Goal: Task Accomplishment & Management: Manage account settings

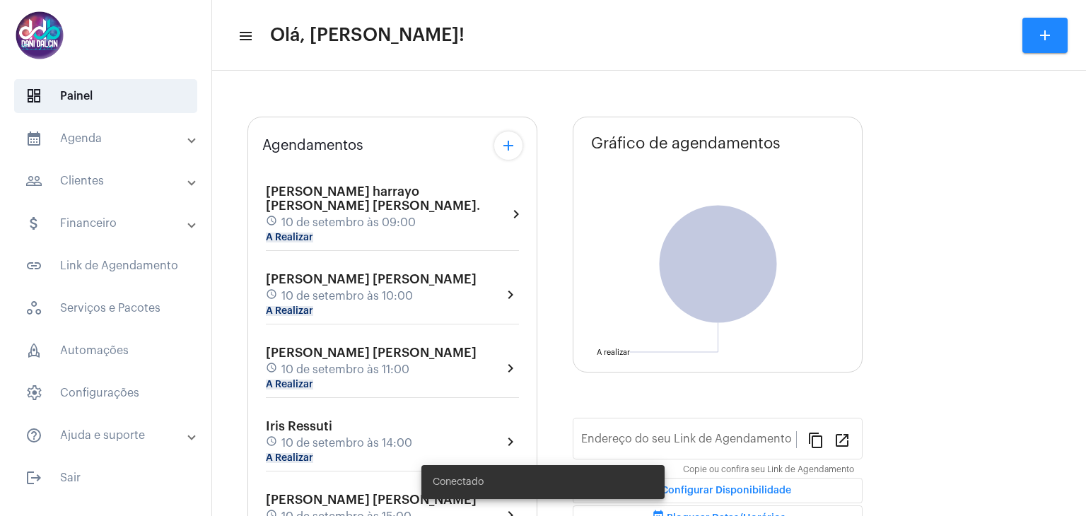
click at [153, 153] on mat-expansion-panel-header "calendar_month_outlined Agenda" at bounding box center [109, 139] width 203 height 34
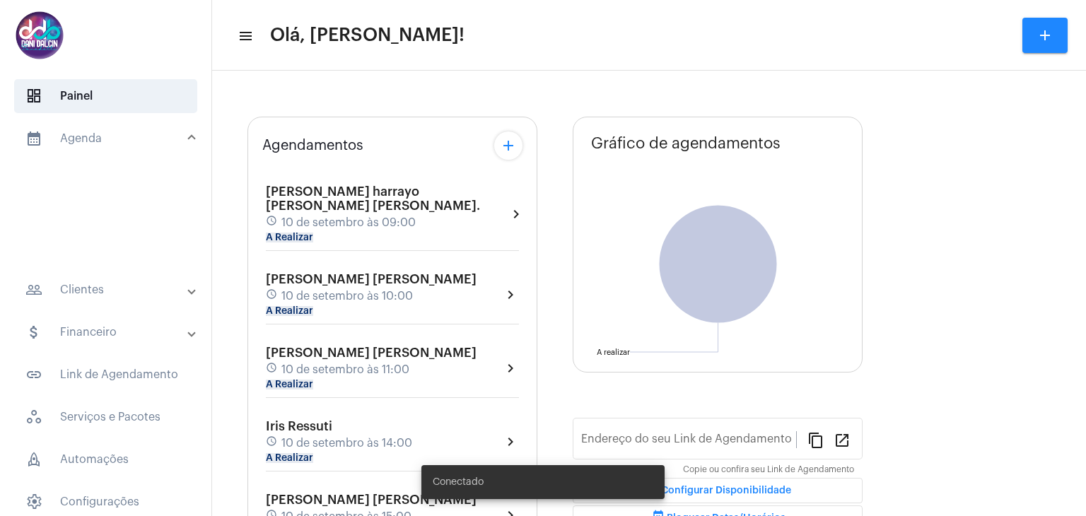
type input "[URL][DOMAIN_NAME][PERSON_NAME]"
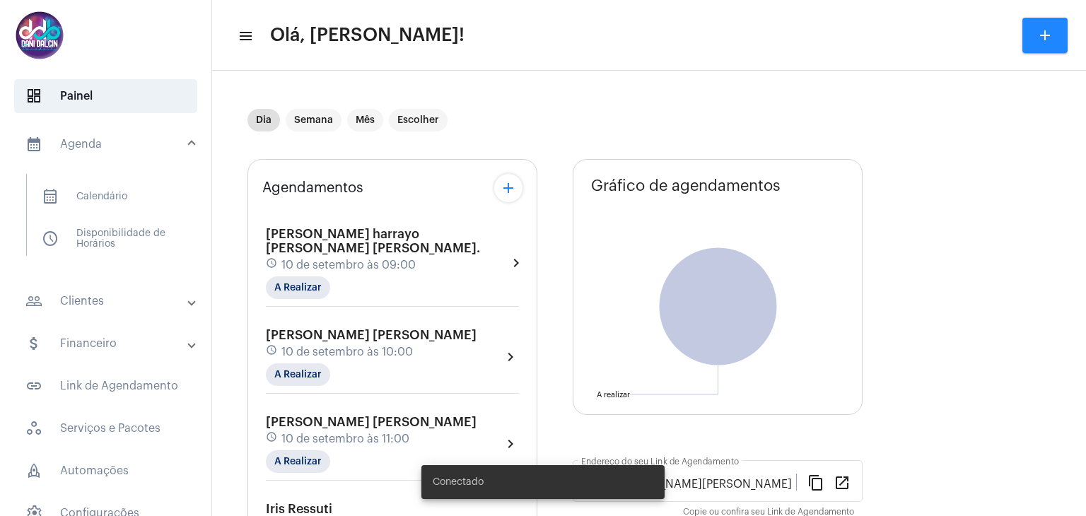
click at [371, 259] on span "10 de setembro às 09:00" at bounding box center [349, 265] width 134 height 13
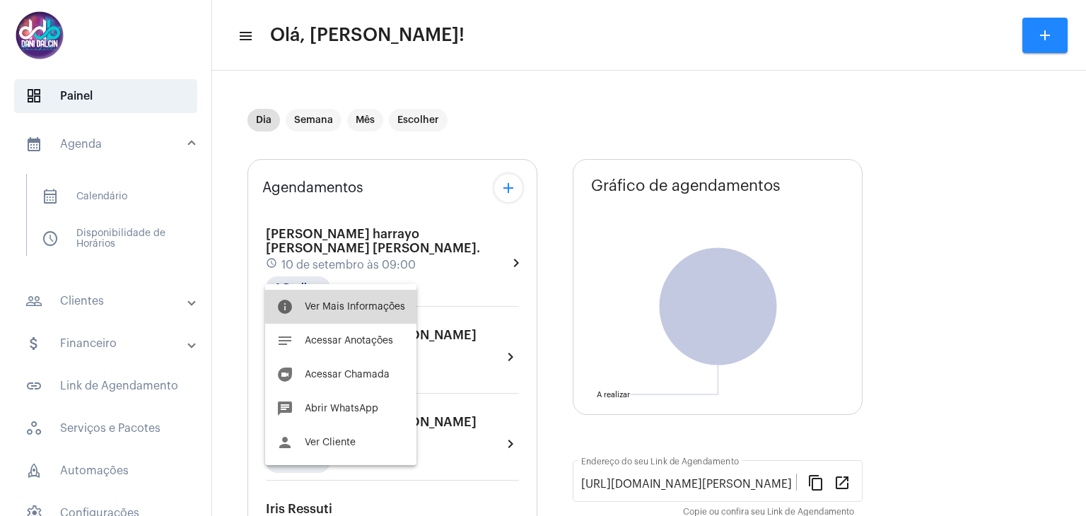
click at [345, 307] on span "Ver Mais Informações" at bounding box center [355, 307] width 100 height 10
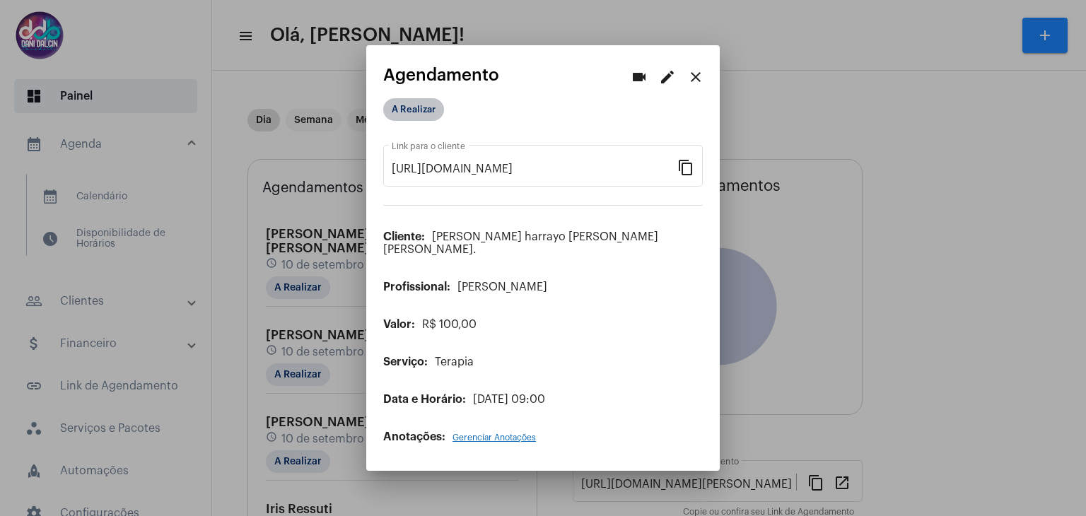
click at [427, 120] on mat-chip "A Realizar" at bounding box center [413, 109] width 61 height 23
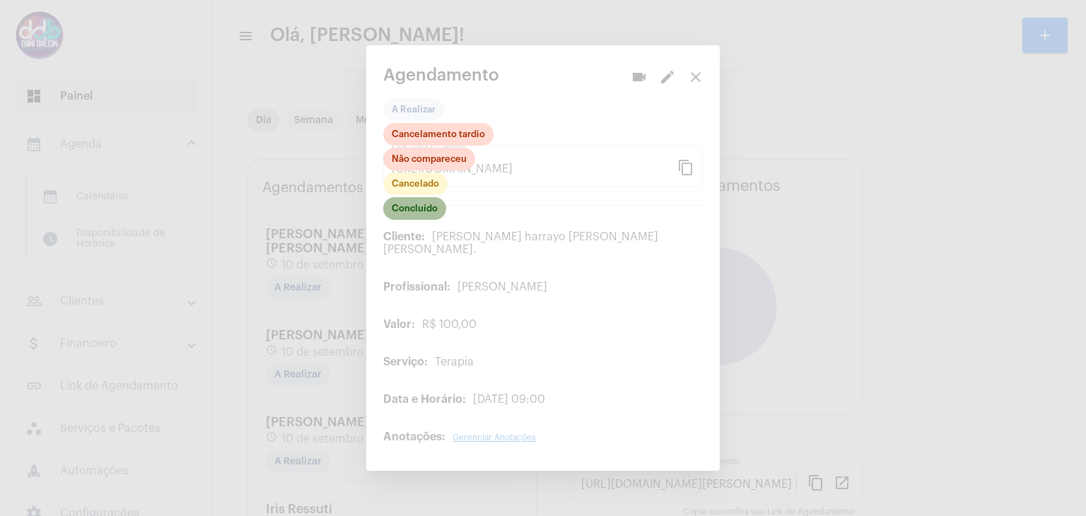
click at [414, 219] on mat-chip "Concluído" at bounding box center [414, 208] width 63 height 23
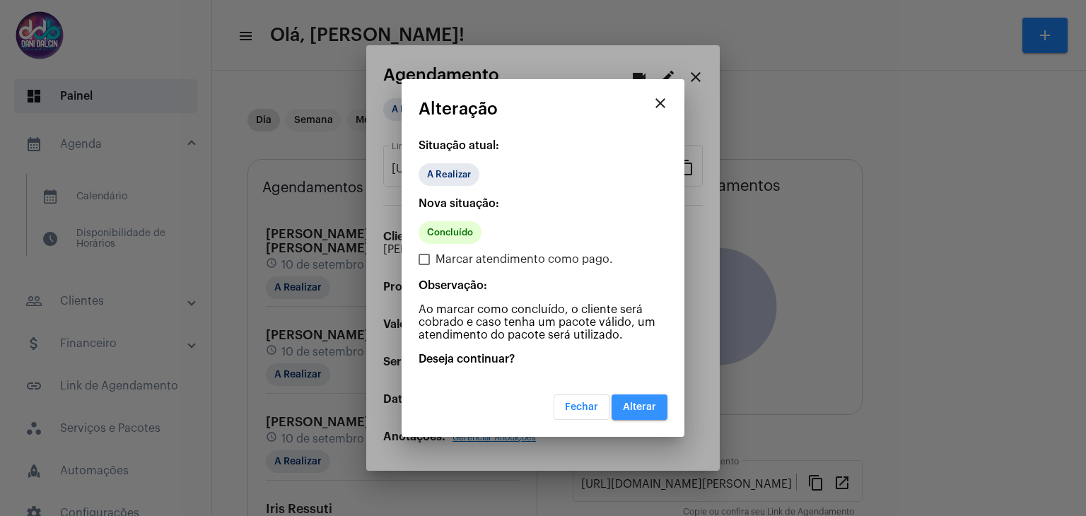
click at [626, 403] on span "Alterar" at bounding box center [639, 407] width 33 height 10
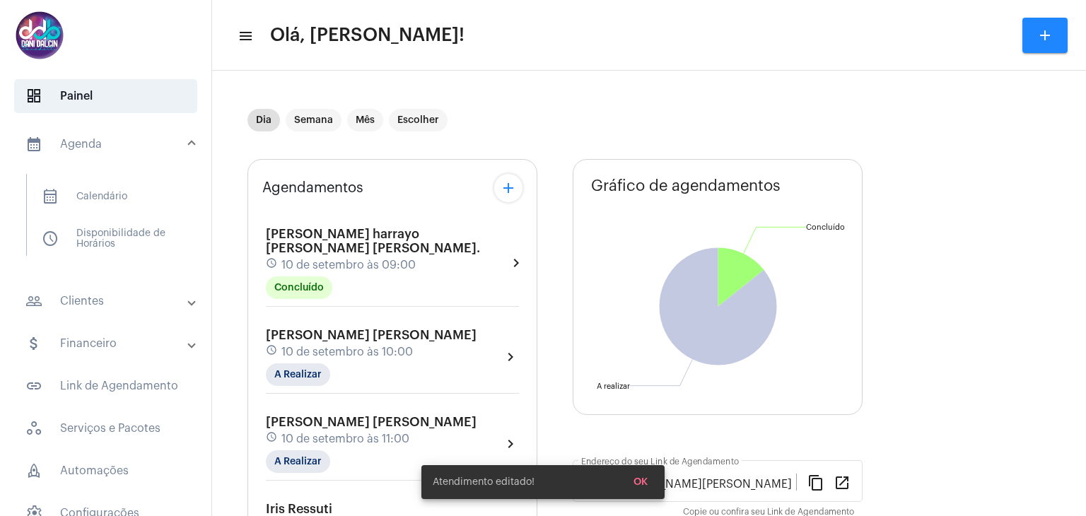
click at [451, 342] on div "[PERSON_NAME] [PERSON_NAME] schedule 10 de setembro às 10:00 A Realizar chevron…" at bounding box center [392, 357] width 253 height 58
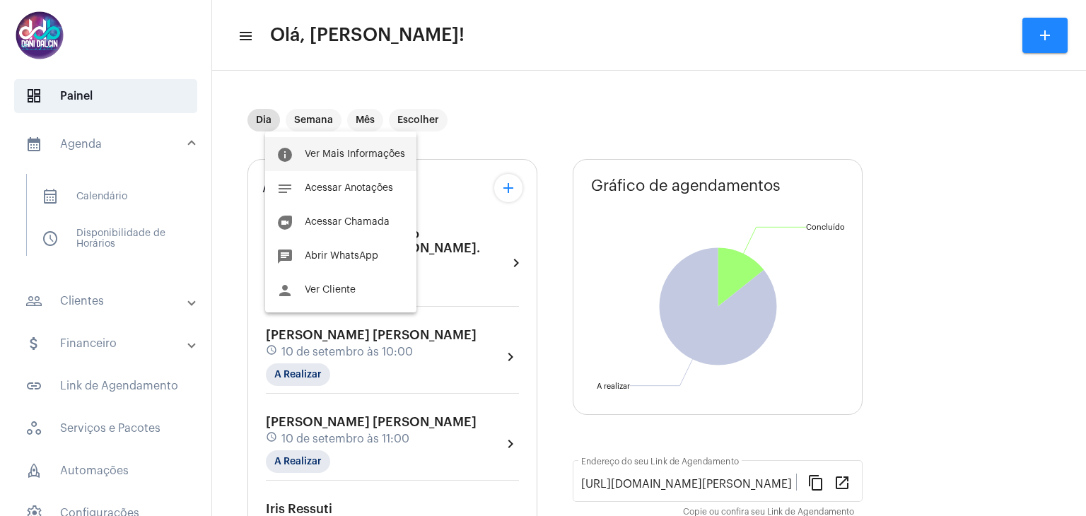
click at [374, 159] on button "info Ver Mais Informações" at bounding box center [340, 154] width 151 height 34
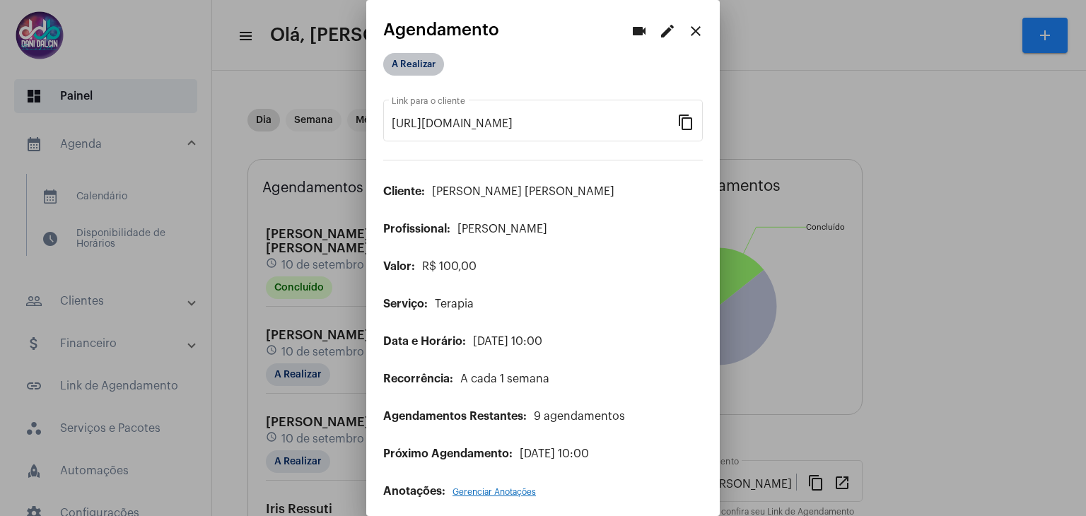
click at [414, 66] on mat-chip "A Realizar" at bounding box center [413, 64] width 61 height 23
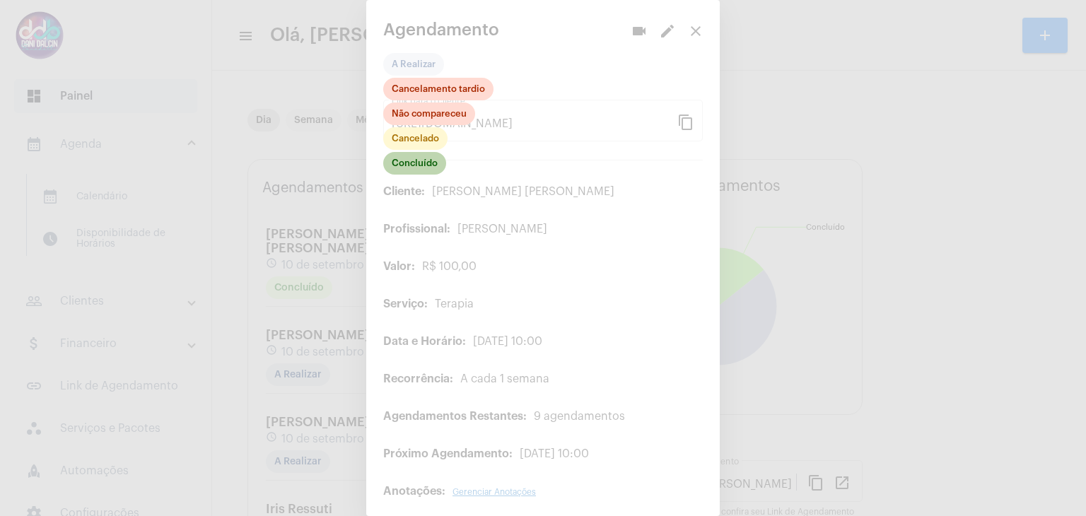
click at [422, 160] on mat-chip "Concluído" at bounding box center [414, 163] width 63 height 23
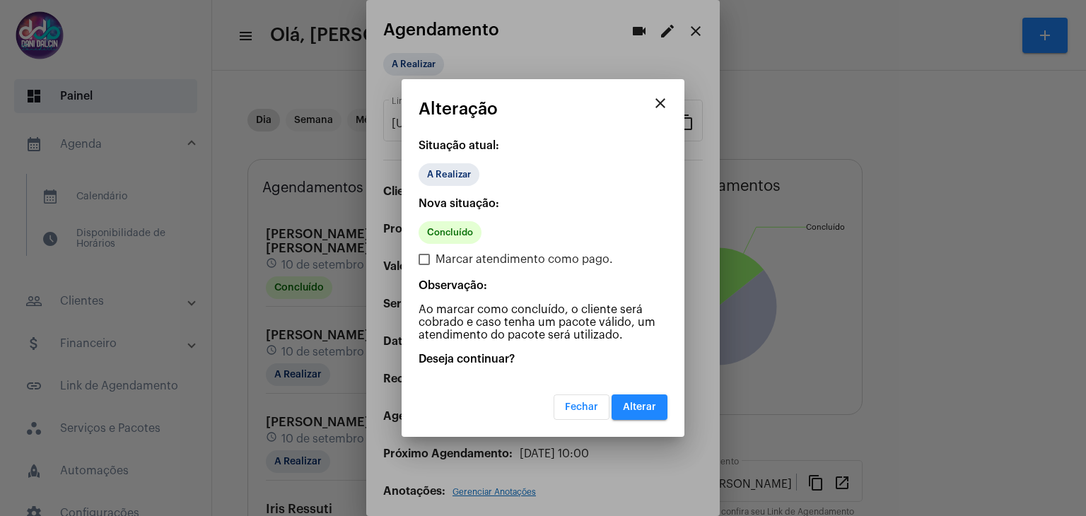
click at [634, 398] on button "Alterar" at bounding box center [640, 407] width 56 height 25
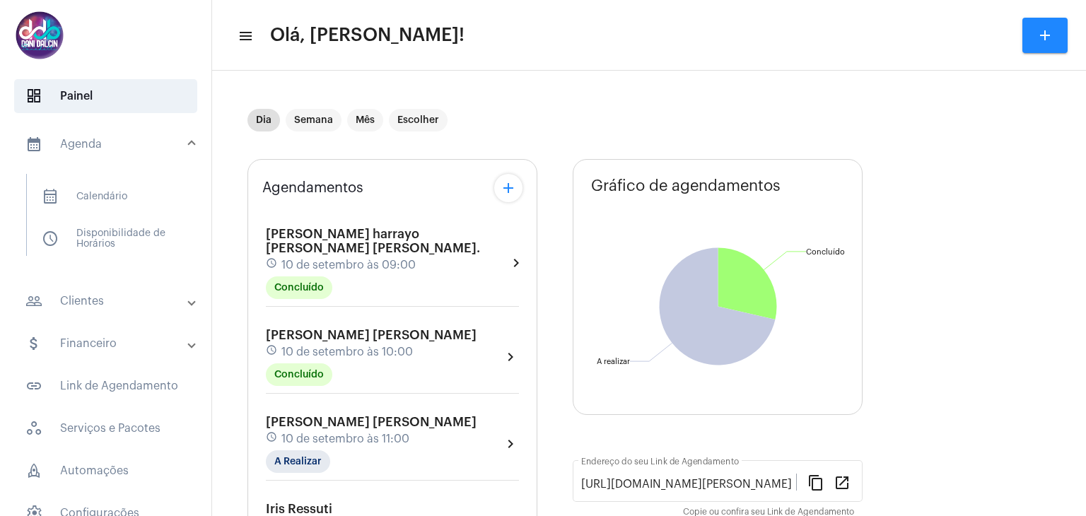
click at [373, 433] on span "10 de setembro às 11:00" at bounding box center [346, 439] width 128 height 13
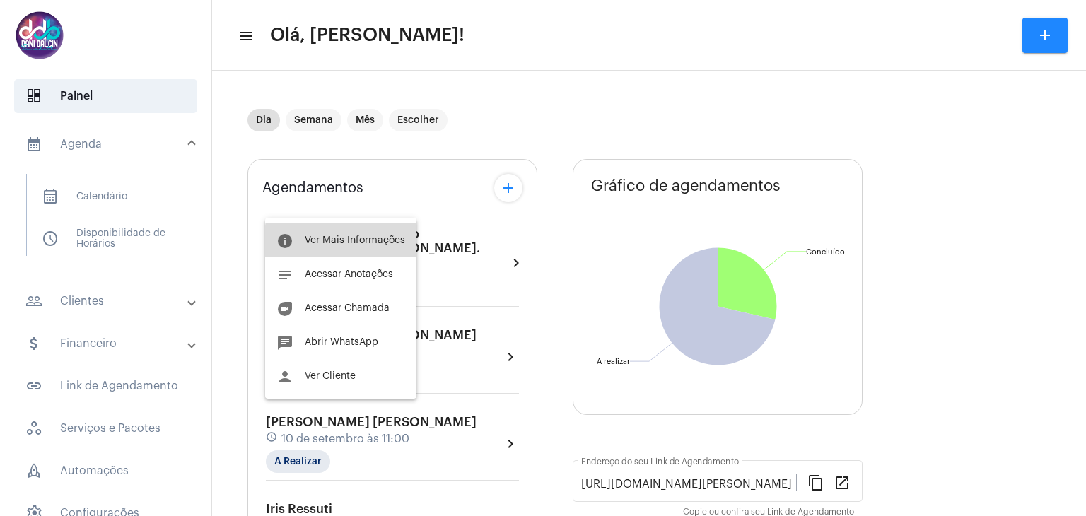
click at [351, 241] on span "Ver Mais Informações" at bounding box center [355, 241] width 100 height 10
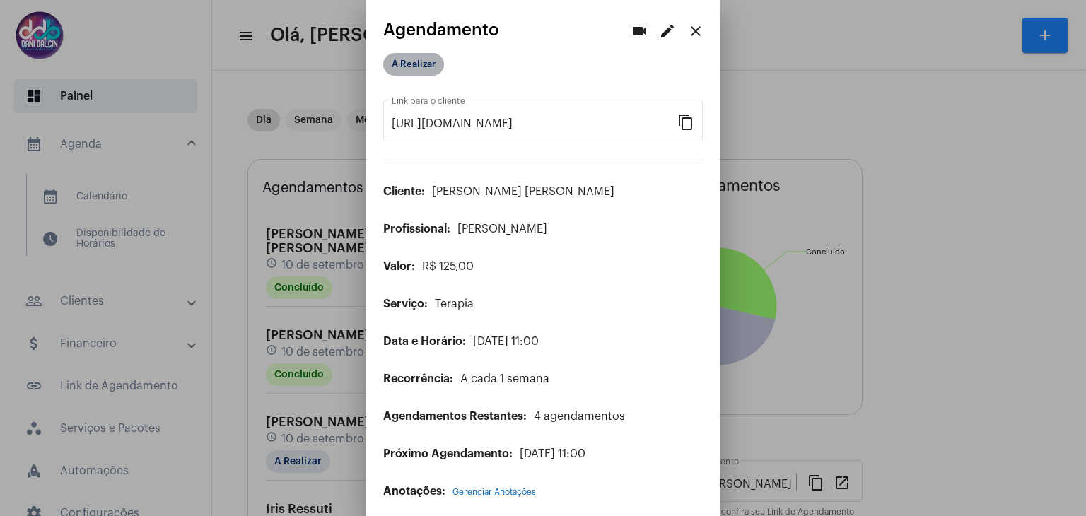
click at [419, 65] on mat-chip "A Realizar" at bounding box center [413, 64] width 61 height 23
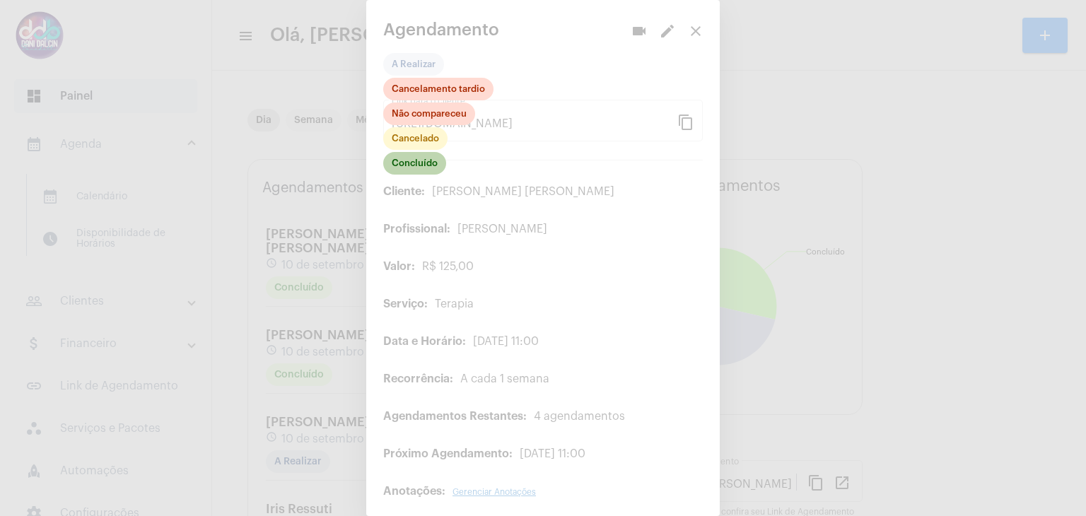
click at [420, 168] on mat-chip "Concluído" at bounding box center [414, 163] width 63 height 23
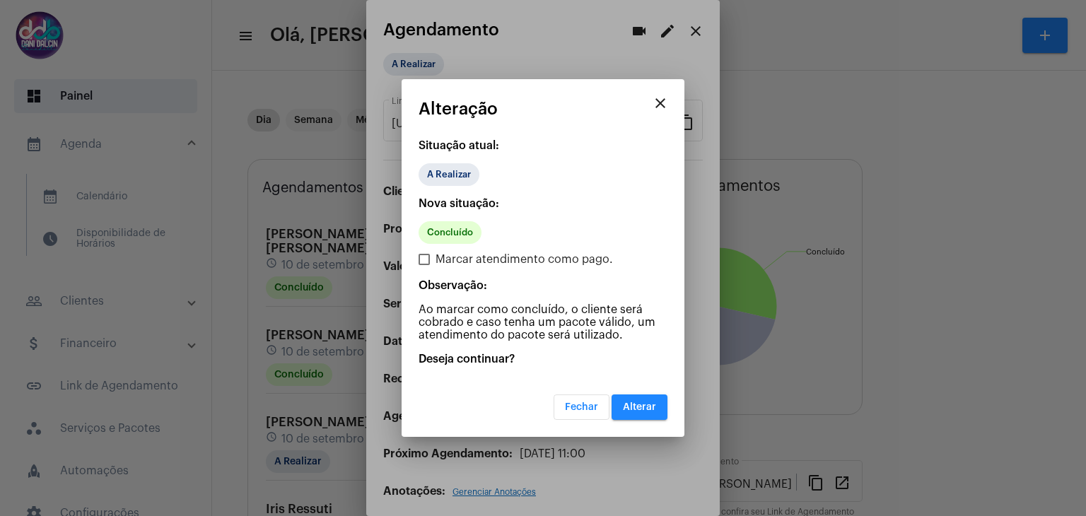
click at [643, 402] on span "Alterar" at bounding box center [639, 407] width 33 height 10
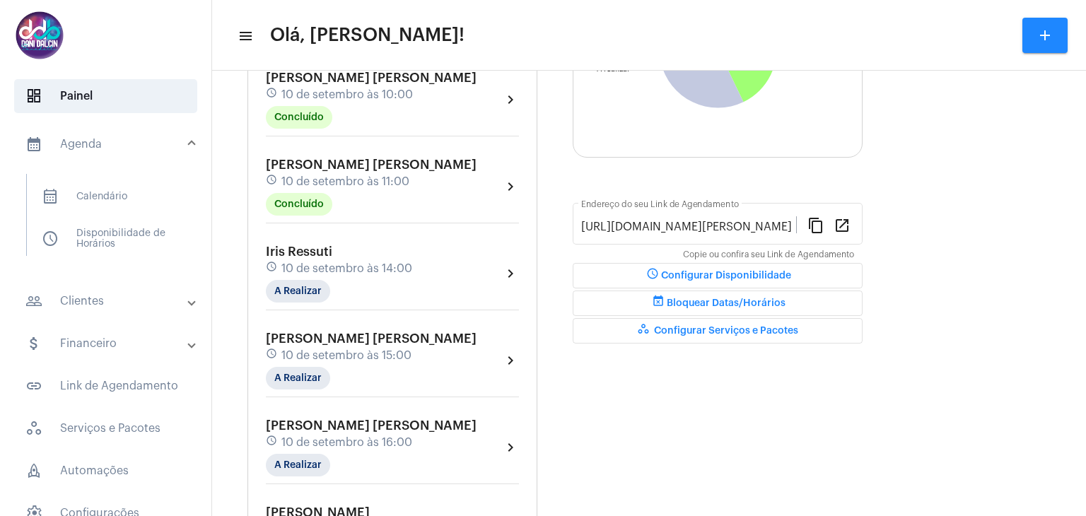
scroll to position [260, 0]
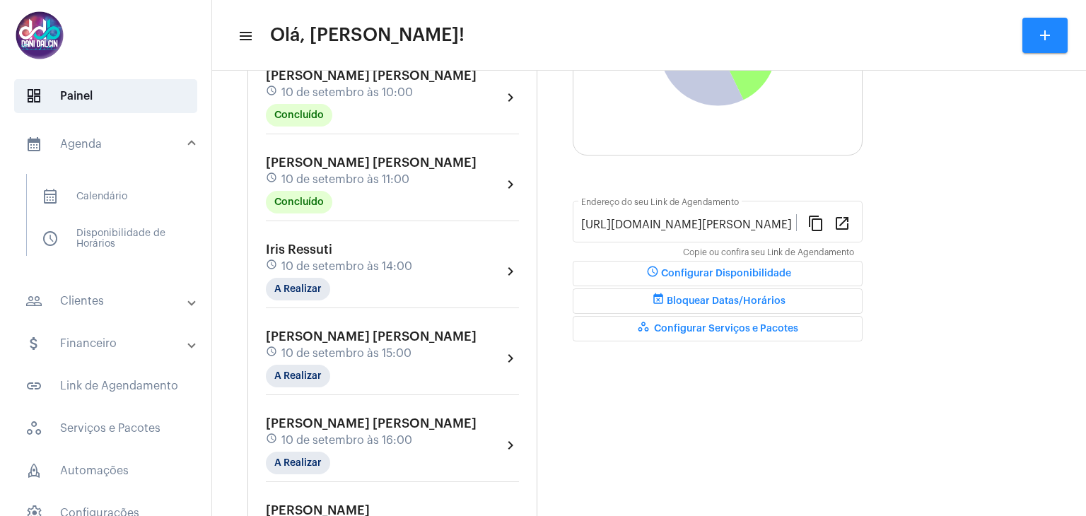
click at [388, 260] on span "10 de setembro às 14:00" at bounding box center [347, 266] width 131 height 13
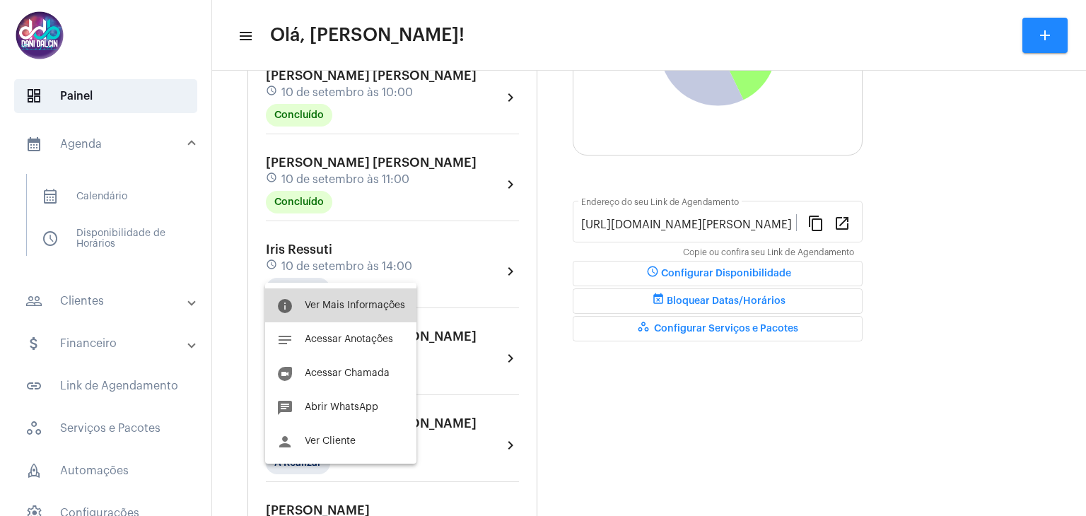
click at [349, 298] on button "info Ver Mais Informações" at bounding box center [340, 306] width 151 height 34
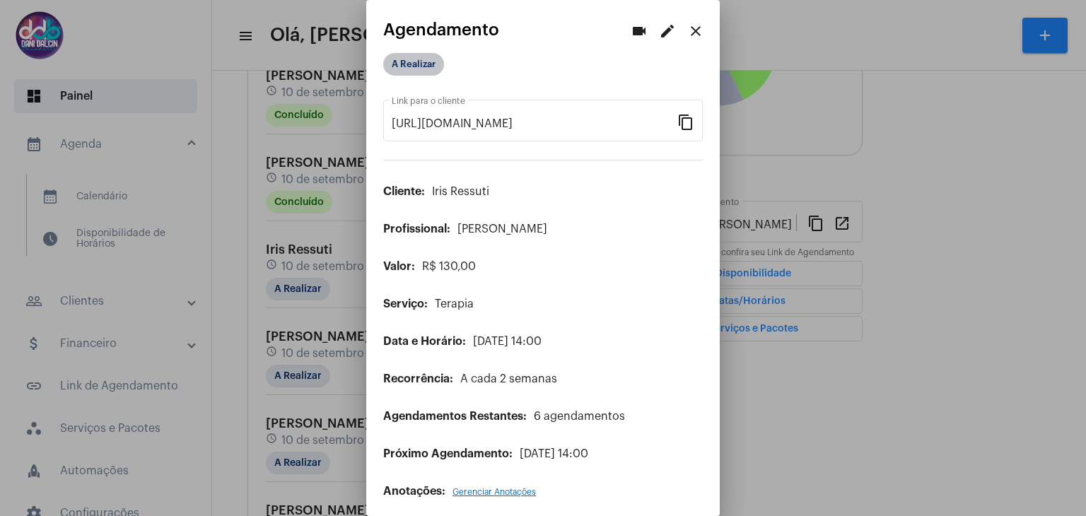
click at [426, 67] on mat-chip "A Realizar" at bounding box center [413, 64] width 61 height 23
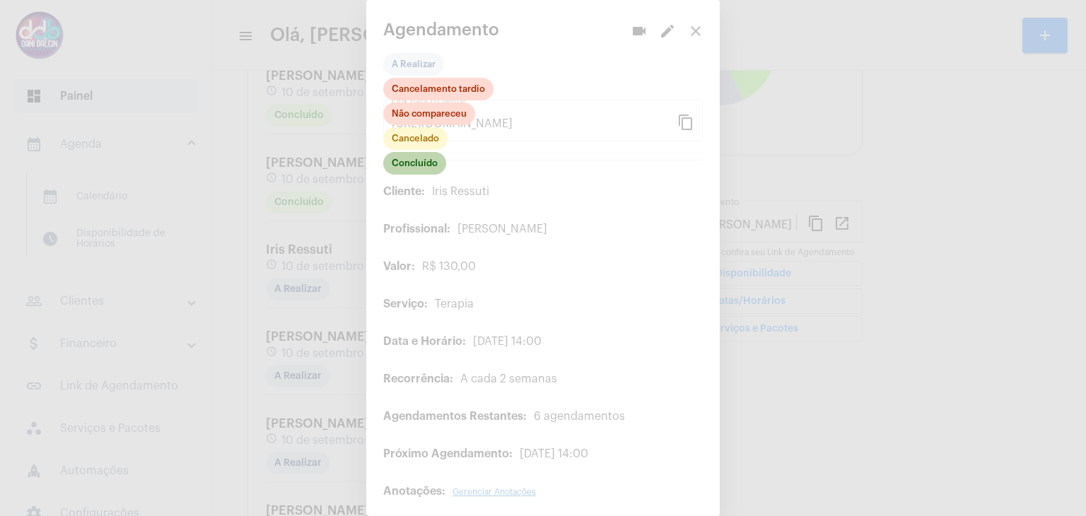
click at [419, 164] on mat-chip "Concluído" at bounding box center [414, 163] width 63 height 23
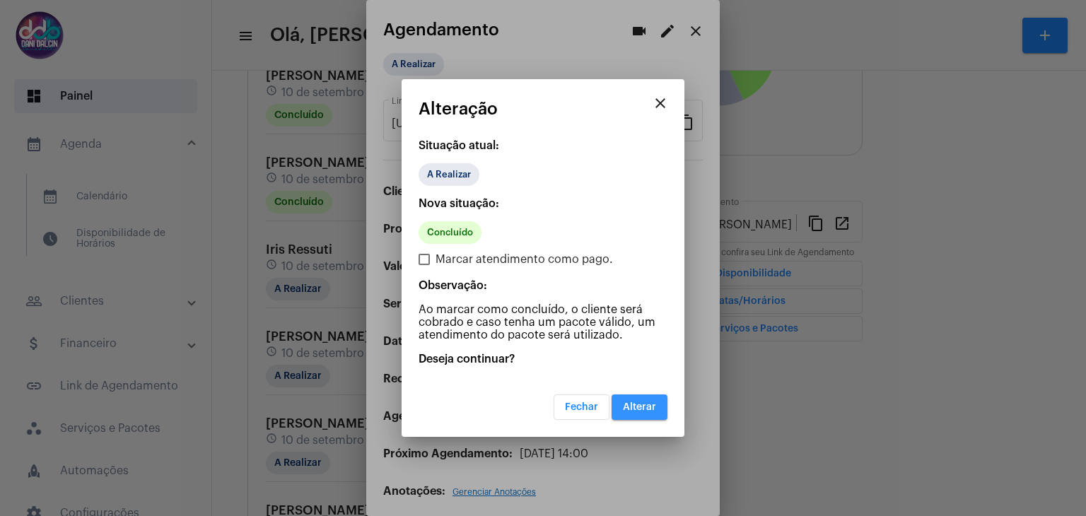
click at [629, 404] on span "Alterar" at bounding box center [639, 407] width 33 height 10
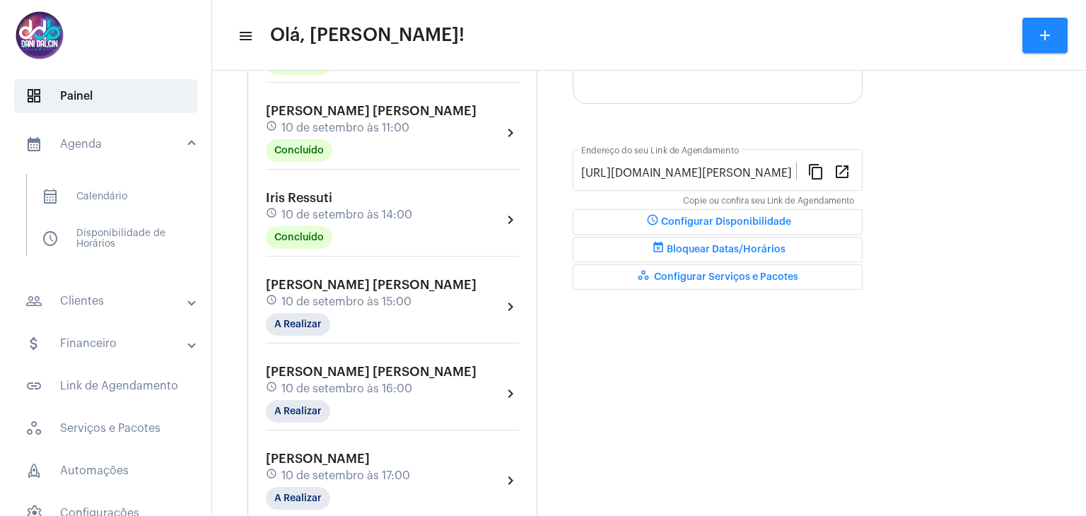
scroll to position [314, 0]
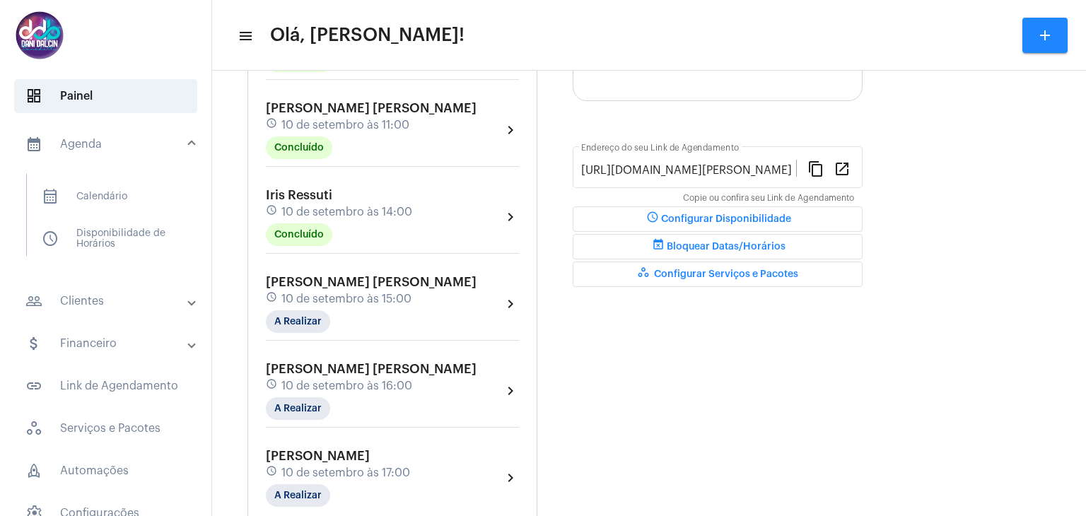
click at [406, 295] on div "[PERSON_NAME] [PERSON_NAME] schedule 10 de setembro às 15:00 A Realizar" at bounding box center [371, 304] width 211 height 58
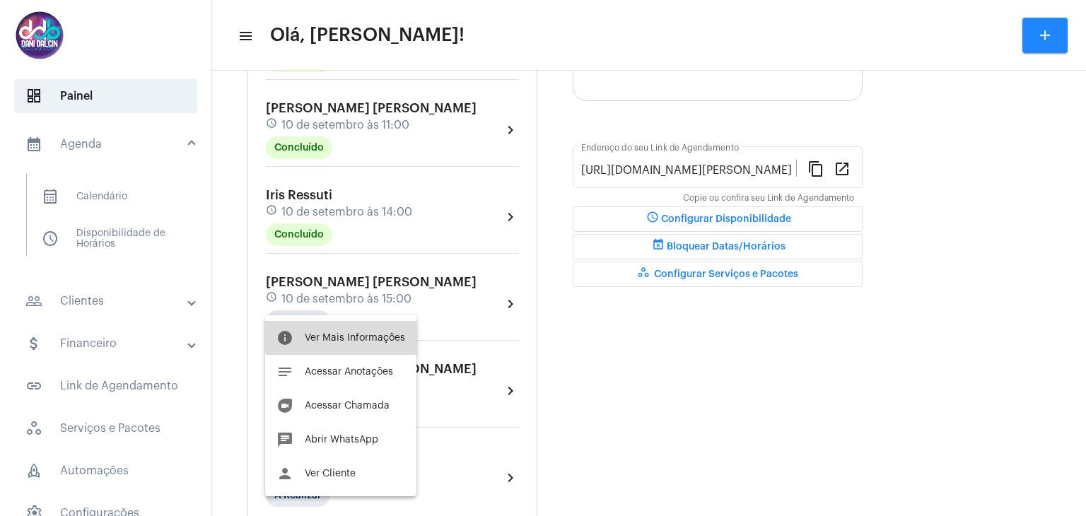
click at [359, 333] on span "Ver Mais Informações" at bounding box center [355, 338] width 100 height 10
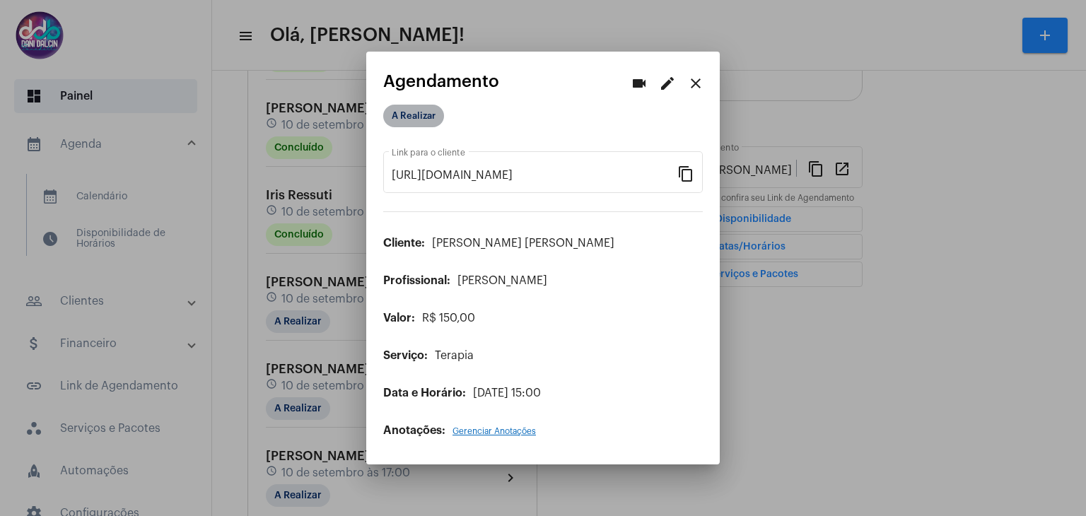
click at [415, 113] on mat-chip "A Realizar" at bounding box center [413, 116] width 61 height 23
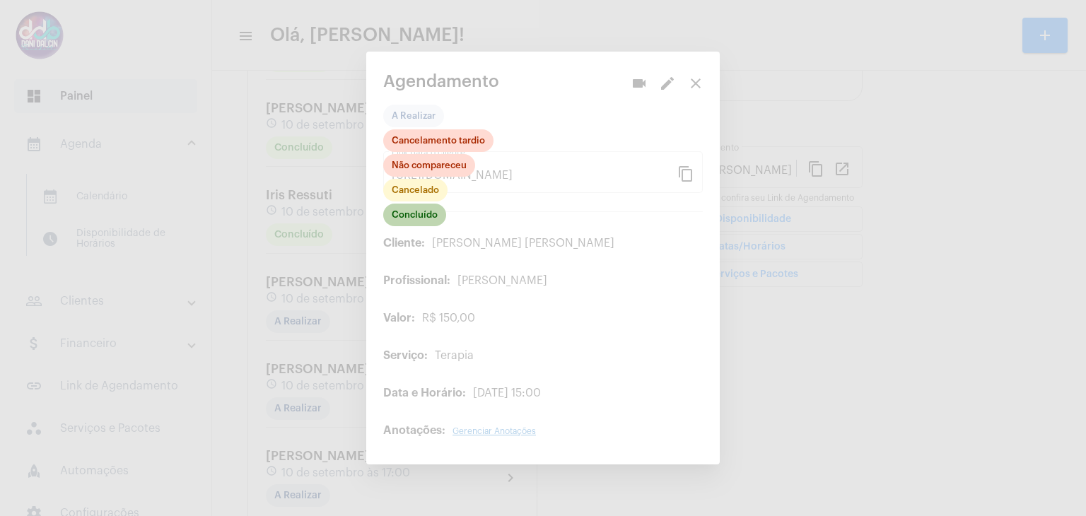
click at [416, 218] on mat-chip "Concluído" at bounding box center [414, 215] width 63 height 23
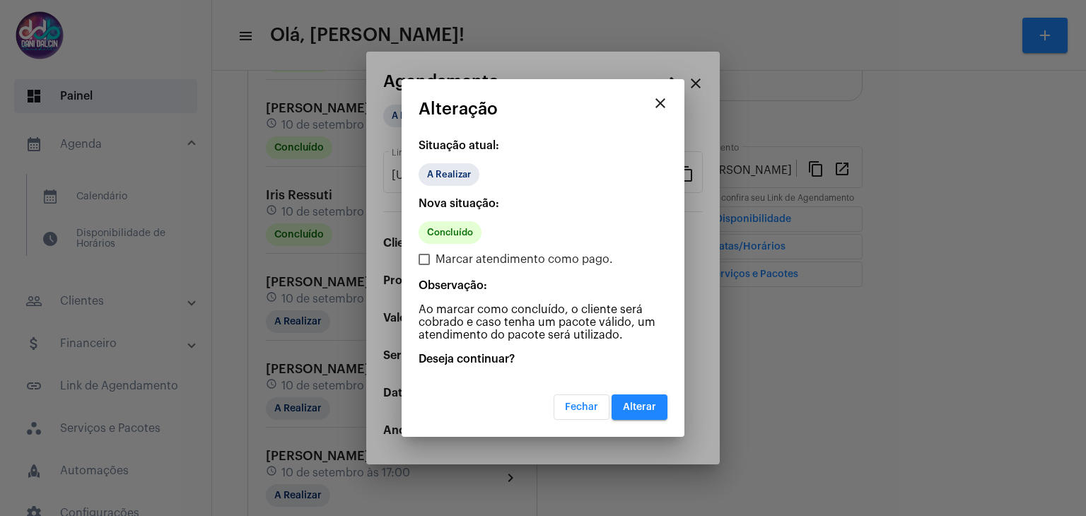
click at [642, 403] on span "Alterar" at bounding box center [639, 407] width 33 height 10
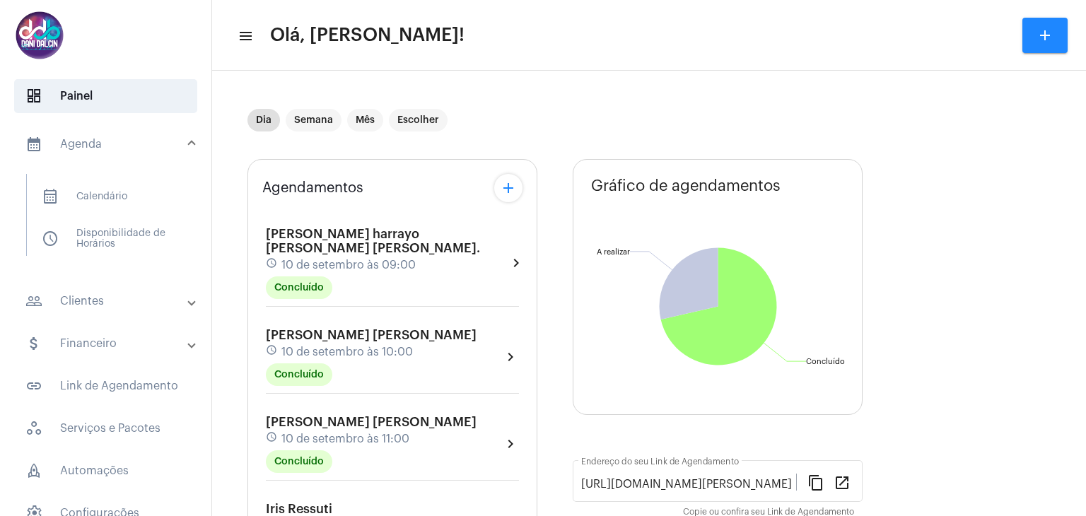
click at [143, 158] on mat-expansion-panel-header "calendar_month_outlined Agenda" at bounding box center [109, 144] width 203 height 45
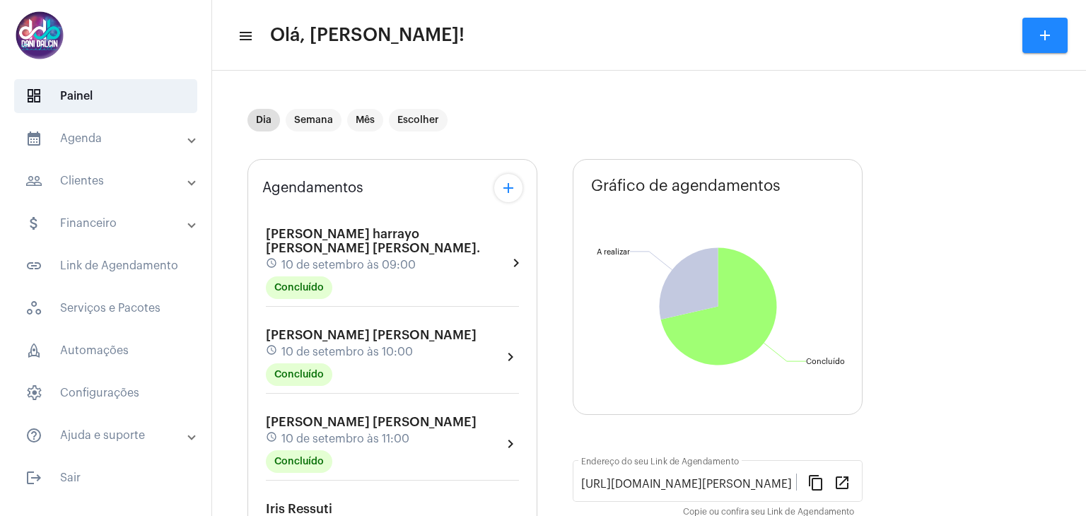
click at [132, 181] on mat-panel-title "people_outline Clientes" at bounding box center [106, 181] width 163 height 17
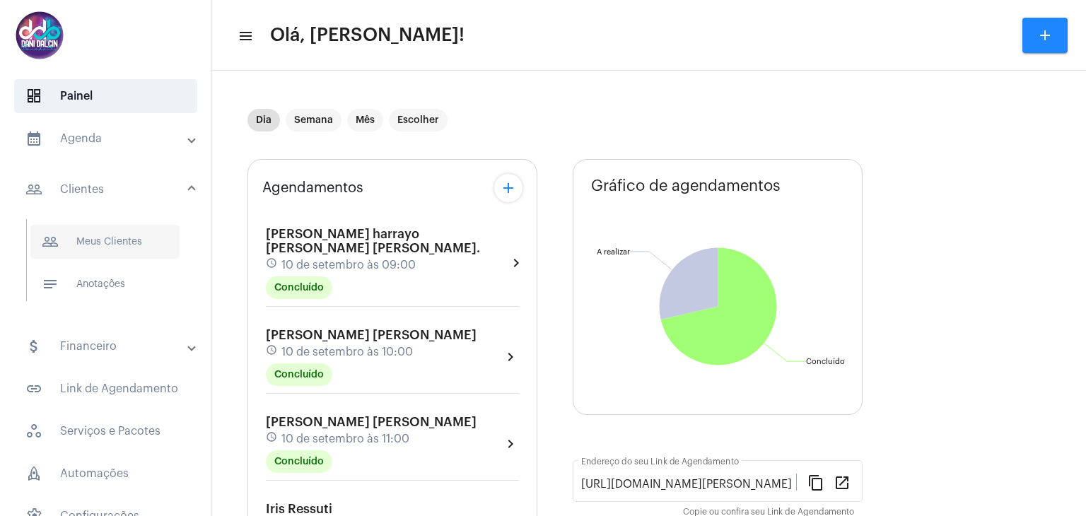
click at [120, 241] on span "people_outline Meus Clientes" at bounding box center [104, 242] width 149 height 34
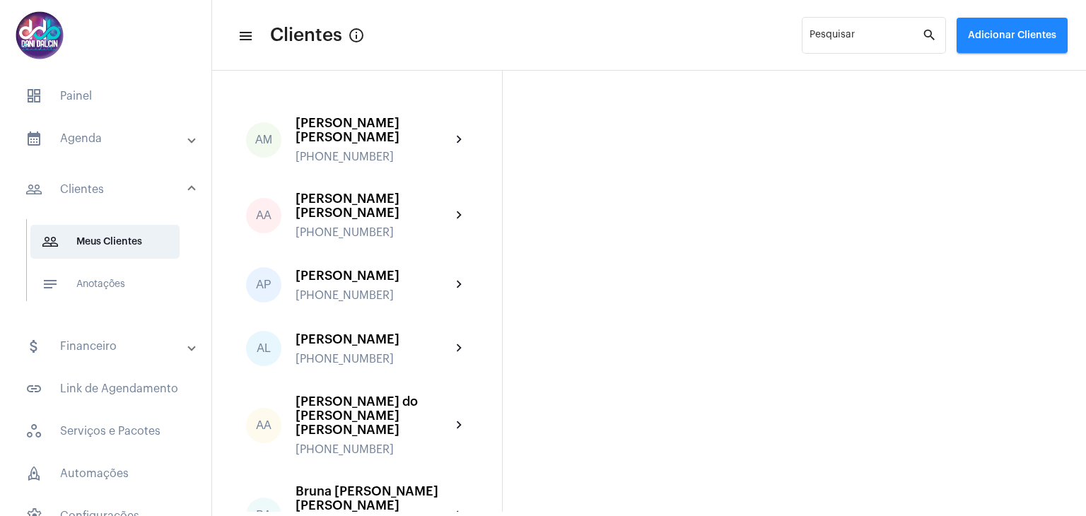
click at [68, 140] on mat-panel-title "calendar_month_outlined Agenda" at bounding box center [106, 138] width 163 height 17
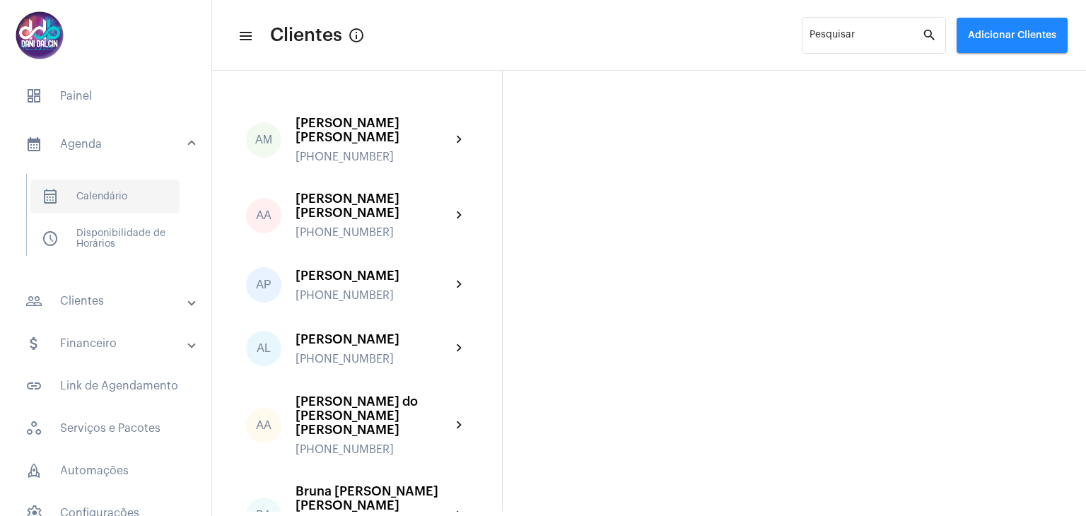
click at [95, 193] on span "calendar_month_outlined Calendário" at bounding box center [104, 197] width 149 height 34
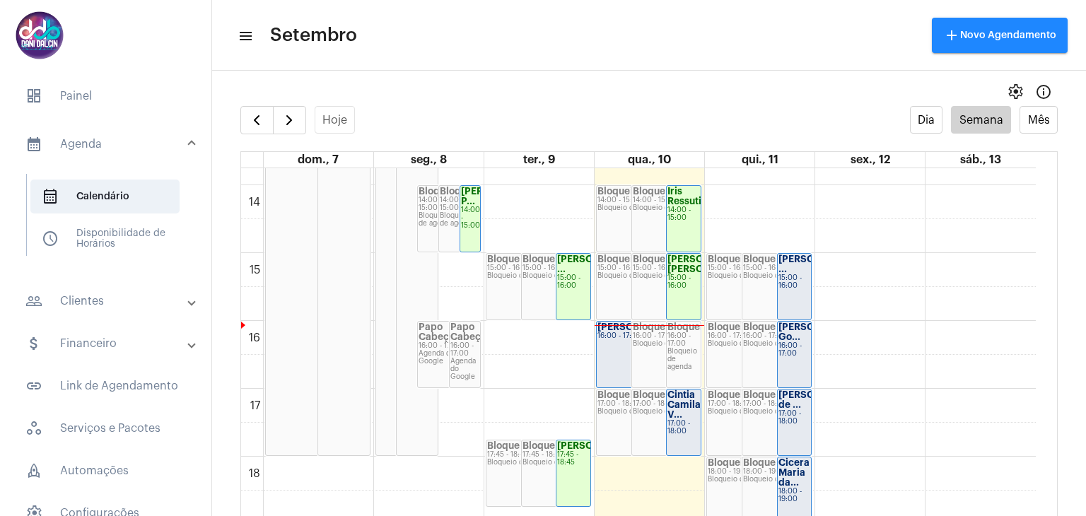
scroll to position [944, 0]
